Goal: Book appointment/travel/reservation

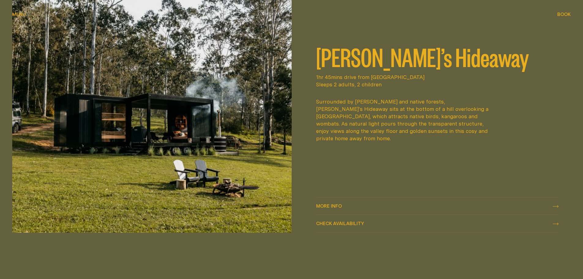
scroll to position [337, 0]
click at [134, 89] on img at bounding box center [151, 115] width 279 height 234
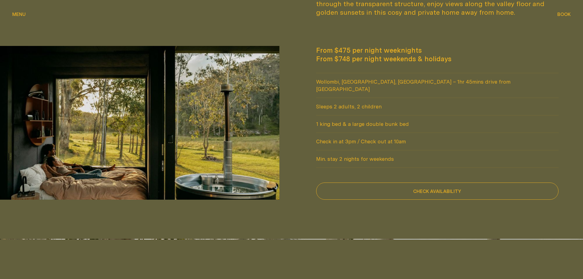
scroll to position [520, 0]
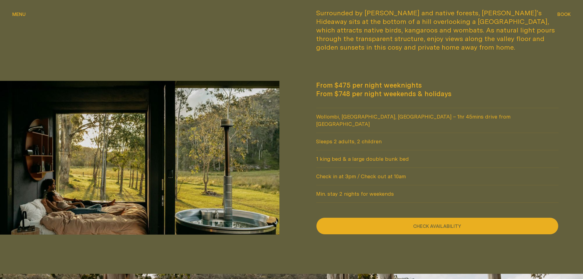
click at [385, 217] on button "Check availability" at bounding box center [437, 225] width 243 height 17
select select "******"
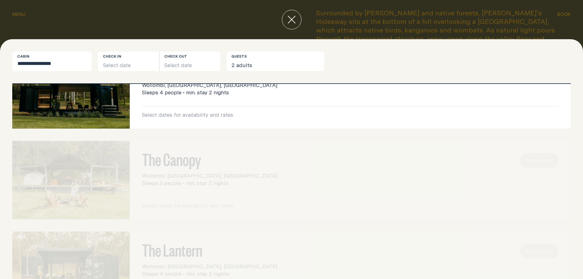
scroll to position [0, 0]
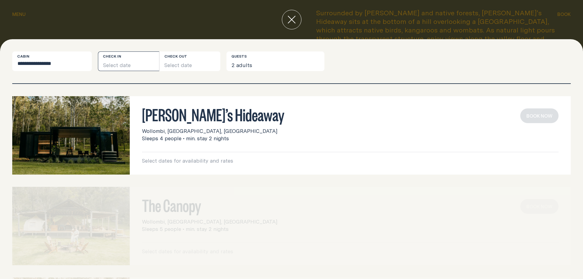
click at [121, 62] on button "Select date" at bounding box center [128, 61] width 61 height 20
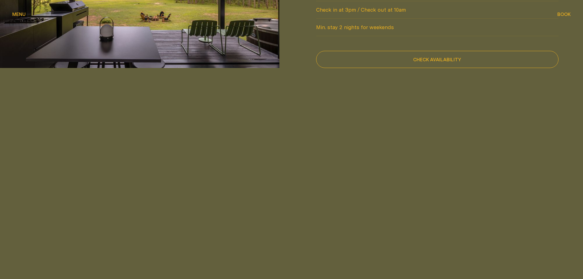
scroll to position [582, 0]
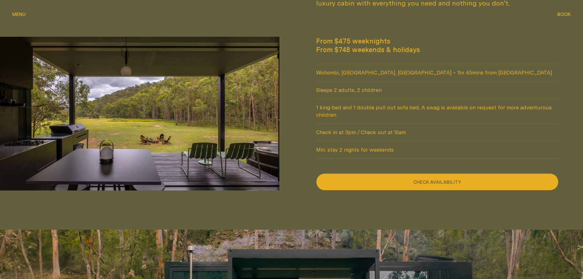
click at [399, 173] on button "Check availability" at bounding box center [437, 181] width 243 height 17
select select "******"
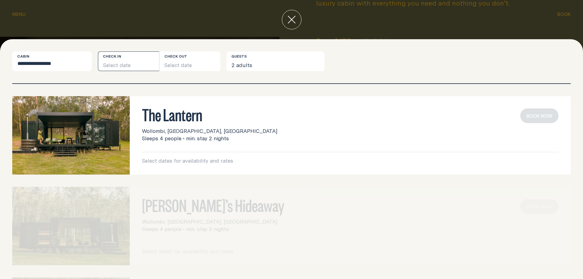
click at [113, 66] on button "Select date" at bounding box center [128, 61] width 61 height 20
